Goal: Check status

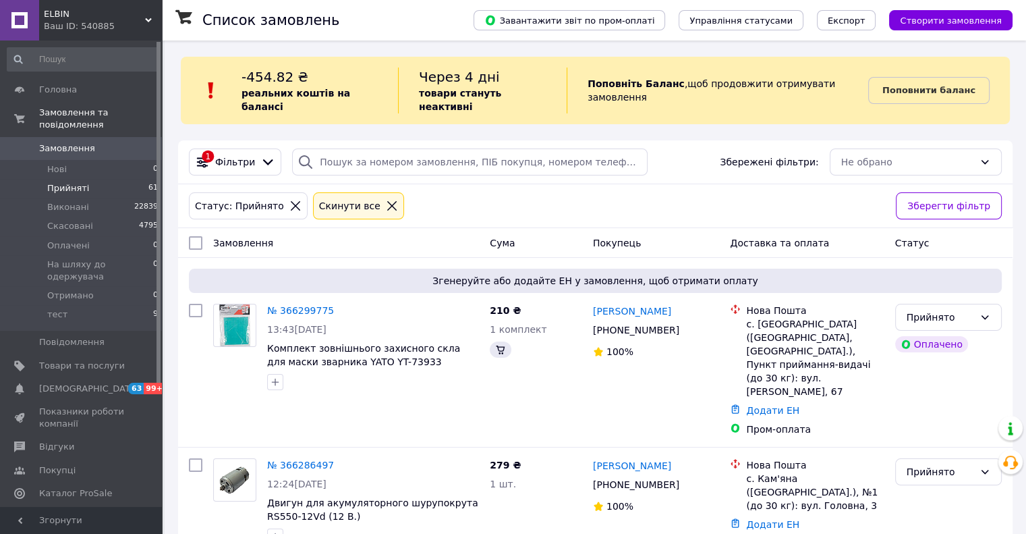
click at [57, 182] on span "Прийняті" at bounding box center [68, 188] width 42 height 12
click at [67, 182] on span "Прийняті" at bounding box center [68, 188] width 42 height 12
click at [65, 182] on span "Прийняті" at bounding box center [68, 188] width 42 height 12
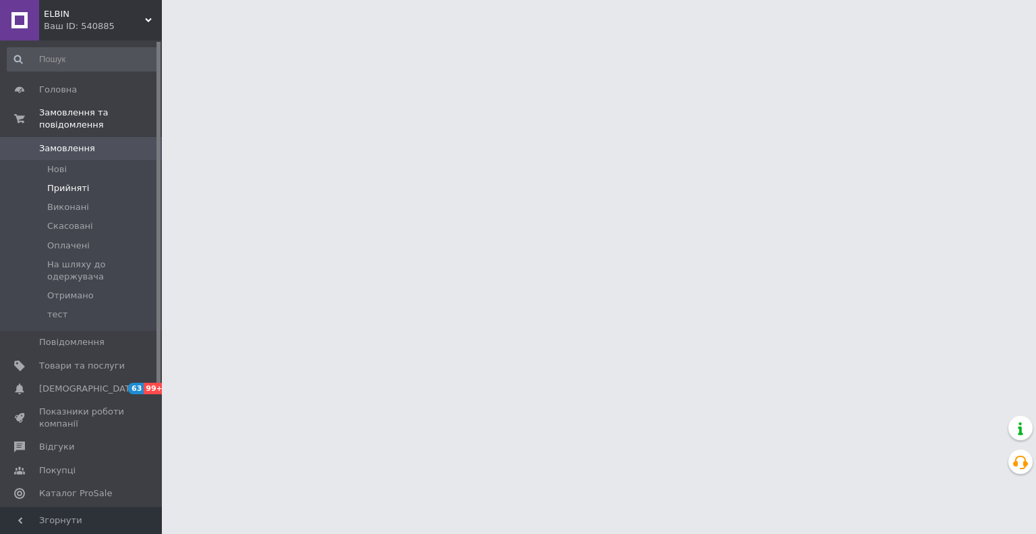
click at [69, 182] on span "Прийняті" at bounding box center [68, 188] width 42 height 12
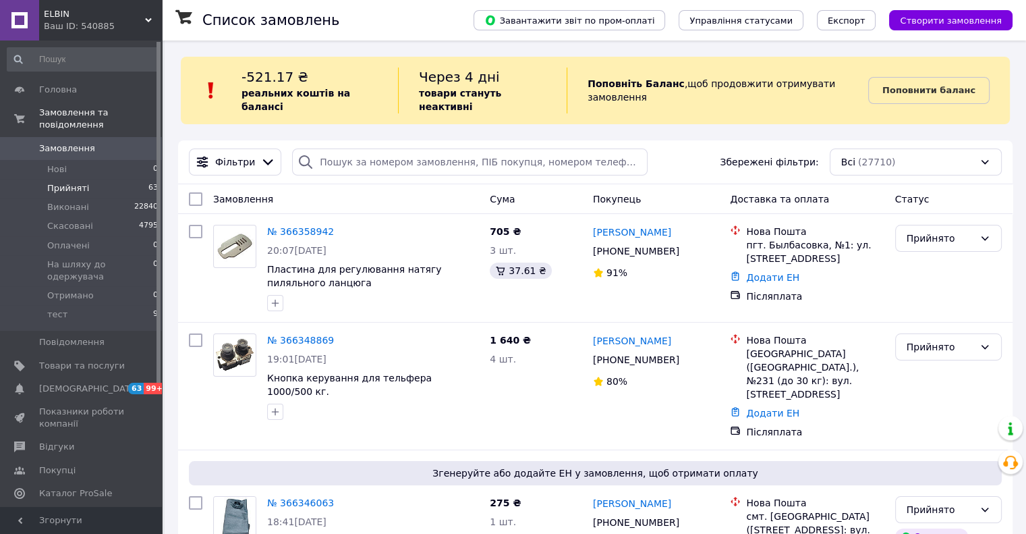
click at [63, 182] on span "Прийняті" at bounding box center [68, 188] width 42 height 12
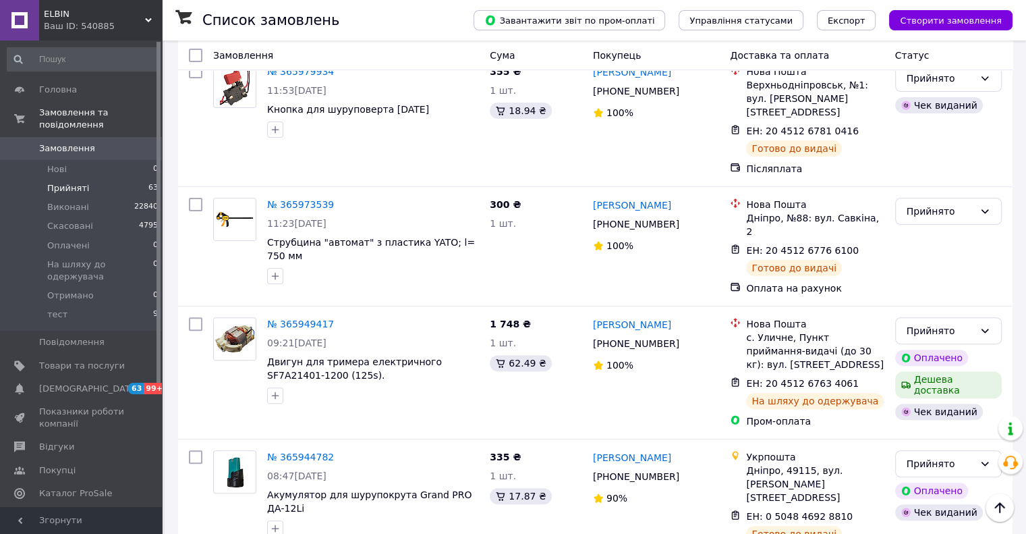
scroll to position [5412, 0]
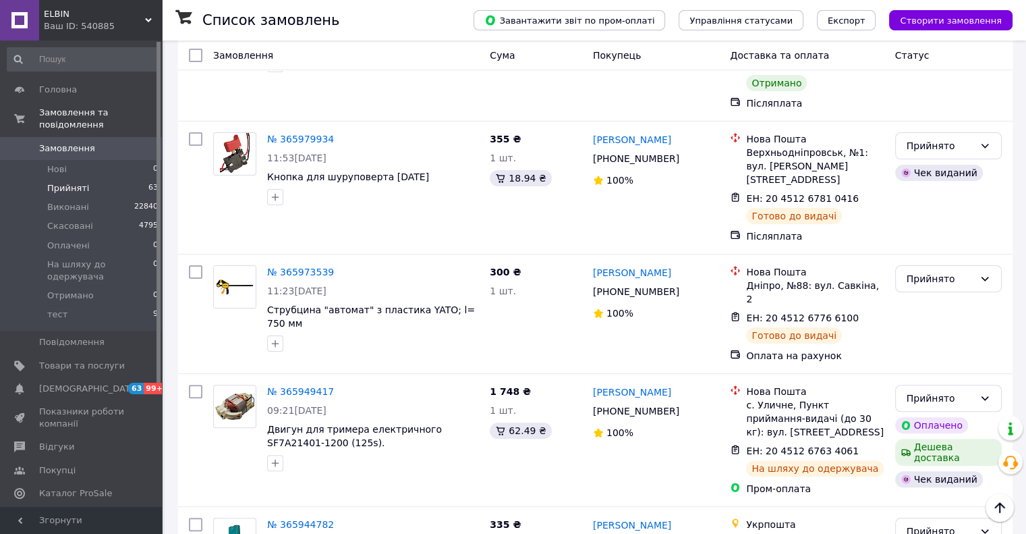
click at [937, 281] on li "Виконано" at bounding box center [947, 281] width 105 height 24
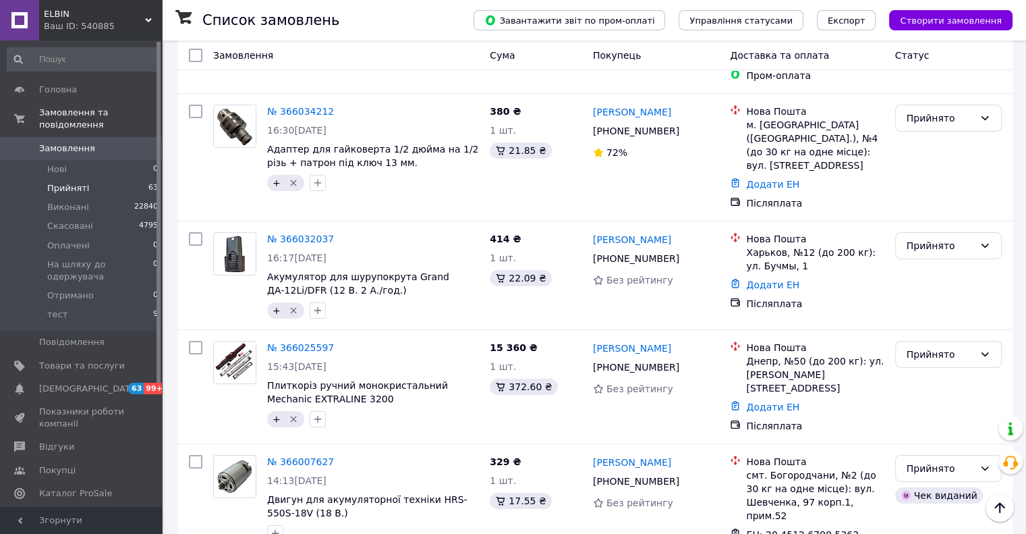
scroll to position [4670, 0]
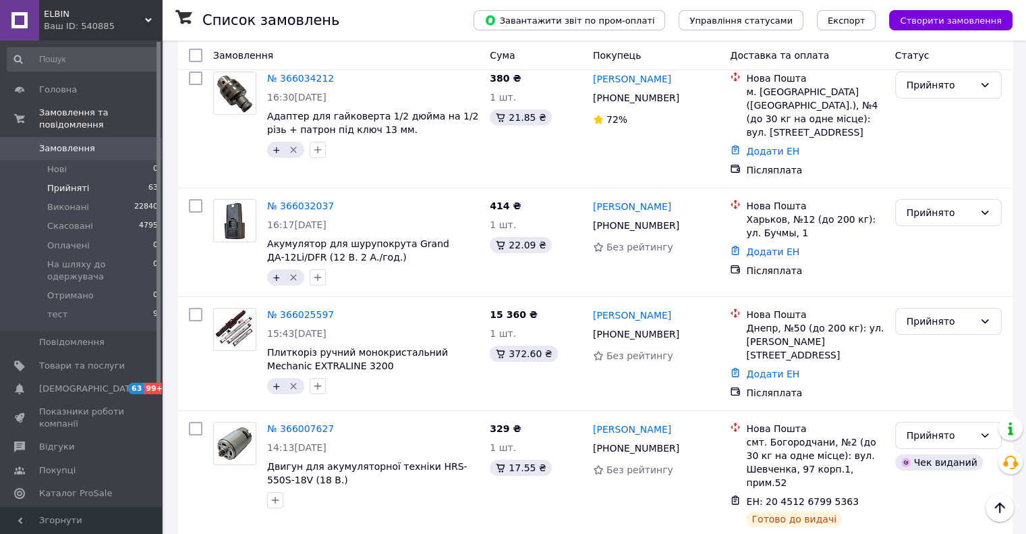
click at [919, 302] on li "Виконано" at bounding box center [947, 305] width 105 height 24
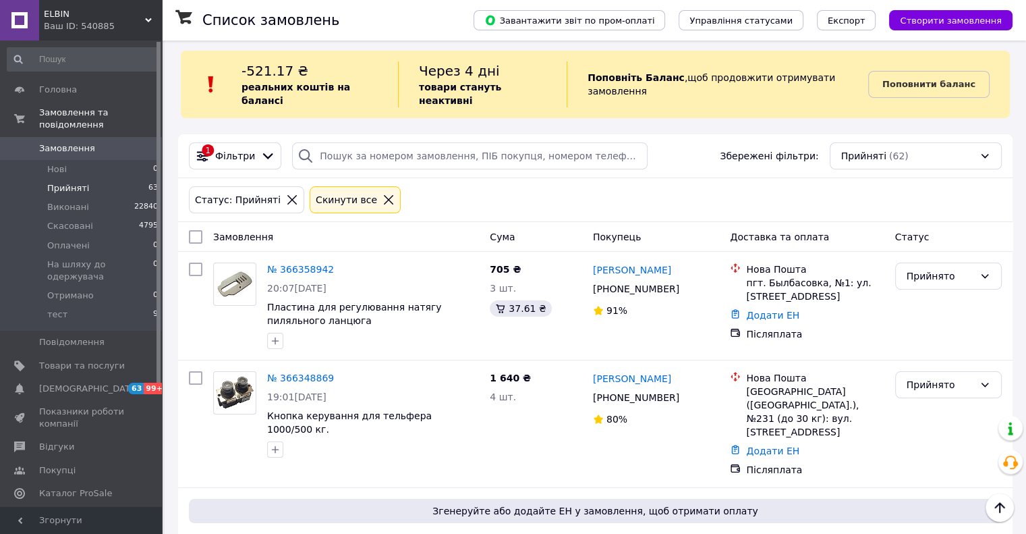
scroll to position [0, 0]
